Goal: Find specific page/section: Find specific page/section

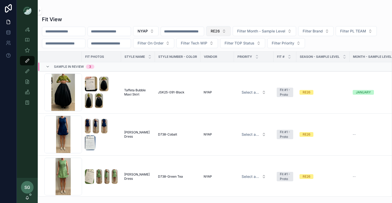
click at [230, 30] on button "RE26" at bounding box center [218, 31] width 24 height 10
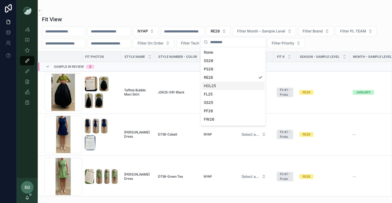
click at [211, 88] on div "HOL25" at bounding box center [233, 86] width 63 height 8
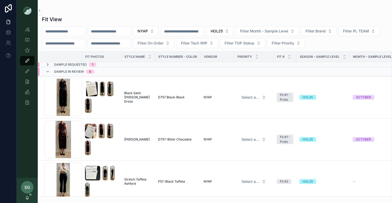
click at [47, 64] on icon "scrollable content" at bounding box center [48, 65] width 4 height 4
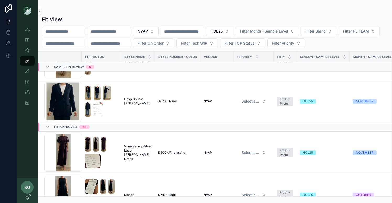
scroll to position [250, 0]
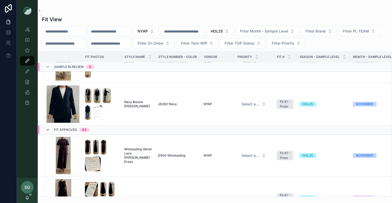
click at [47, 129] on icon "scrollable content" at bounding box center [48, 129] width 4 height 4
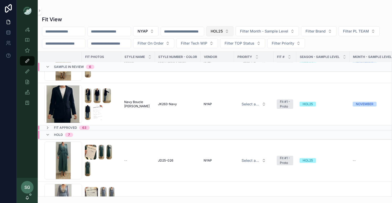
click at [233, 30] on button "HOL25" at bounding box center [219, 31] width 27 height 10
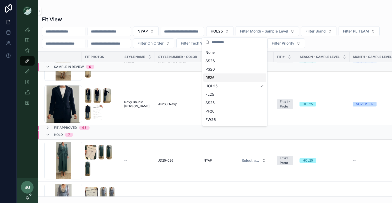
click at [222, 76] on div "RE26" at bounding box center [234, 77] width 63 height 8
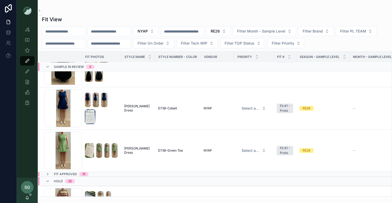
scroll to position [25, 0]
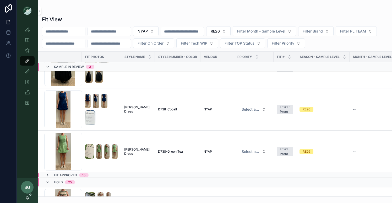
click at [48, 175] on icon "scrollable content" at bounding box center [48, 175] width 4 height 4
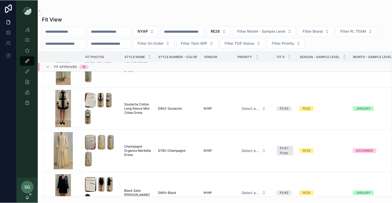
scroll to position [205, 0]
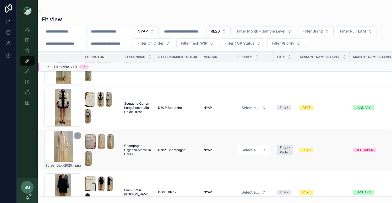
click at [69, 150] on div "Screenshot-2025-08-27-at-10.15.01-AM .png" at bounding box center [63, 150] width 38 height 38
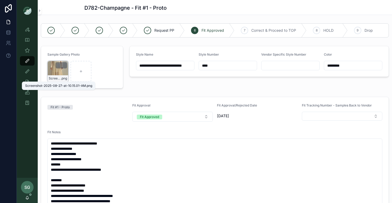
click at [61, 75] on div "Screenshot-2025-08-27-at-10.15.01-AM .png" at bounding box center [57, 71] width 21 height 21
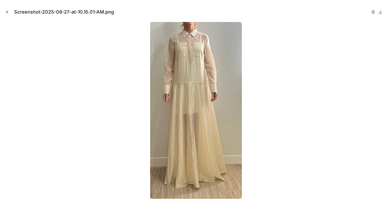
click at [7, 12] on icon "Close modal" at bounding box center [7, 12] width 4 height 4
click at [7, 12] on icon at bounding box center [8, 8] width 7 height 8
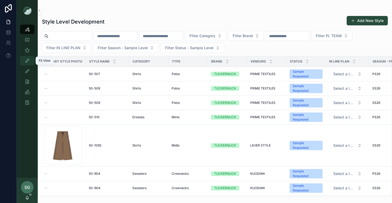
click at [27, 60] on icon "scrollable content" at bounding box center [27, 60] width 5 height 5
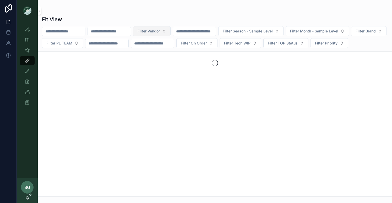
click at [170, 33] on button "Filter Vendor" at bounding box center [151, 31] width 37 height 10
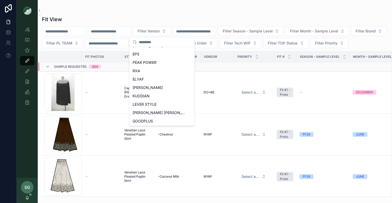
scroll to position [233, 0]
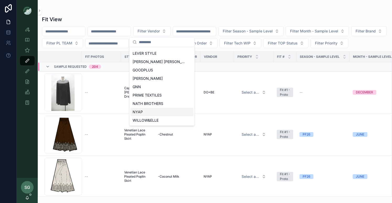
click at [144, 113] on div "NYAP" at bounding box center [161, 112] width 63 height 8
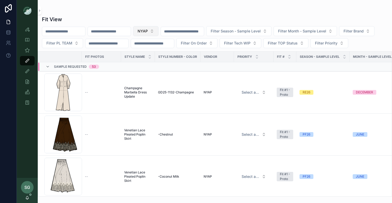
click at [158, 32] on button "NYAP" at bounding box center [145, 31] width 25 height 10
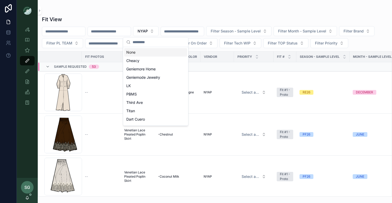
click at [142, 52] on div "None" at bounding box center [155, 52] width 63 height 8
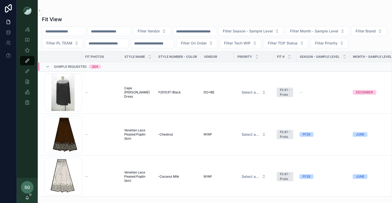
click at [108, 32] on input "scrollable content" at bounding box center [109, 31] width 43 height 7
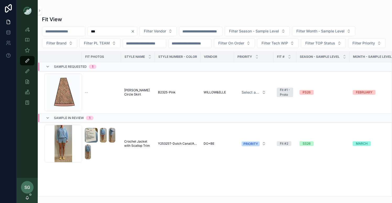
type input "***"
click at [179, 18] on div "Fit View" at bounding box center [214, 19] width 345 height 7
